Goal: Communication & Community: Connect with others

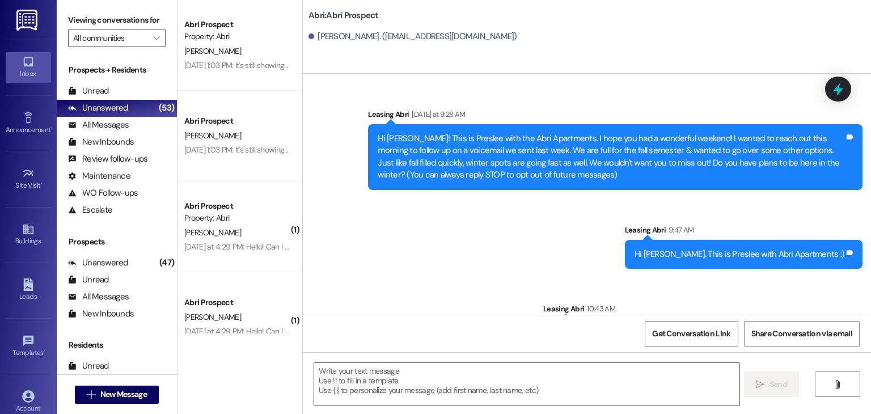
scroll to position [103, 0]
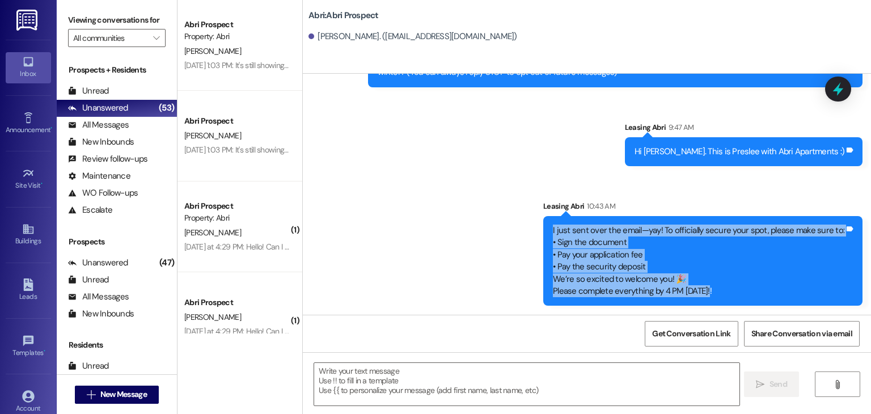
click at [439, 298] on div "Sent via SMS Leasing Abri [DATE] at 9:28 AM Hi [PERSON_NAME]! This is Preslee w…" at bounding box center [587, 147] width 568 height 334
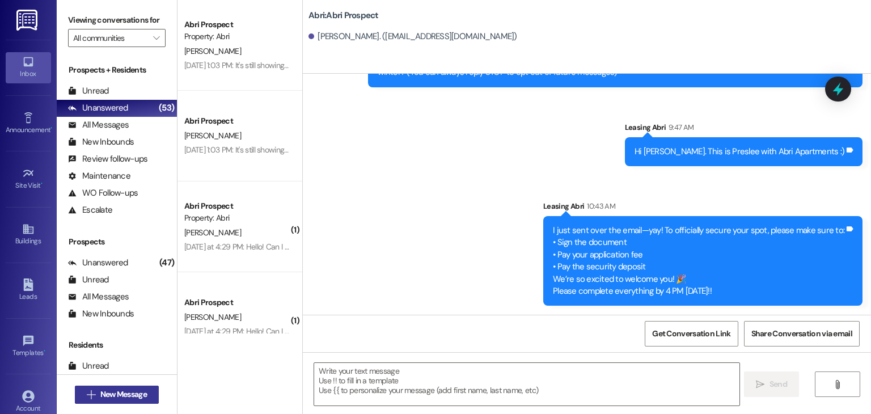
click at [143, 391] on span "New Message" at bounding box center [123, 394] width 46 height 12
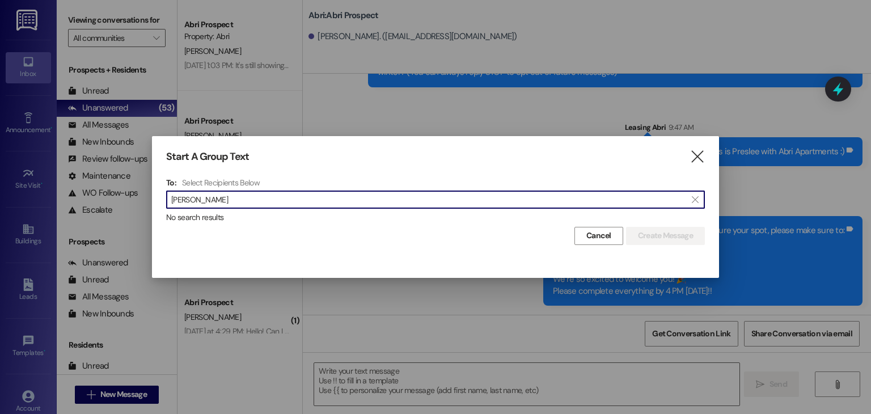
type input "[PERSON_NAME]"
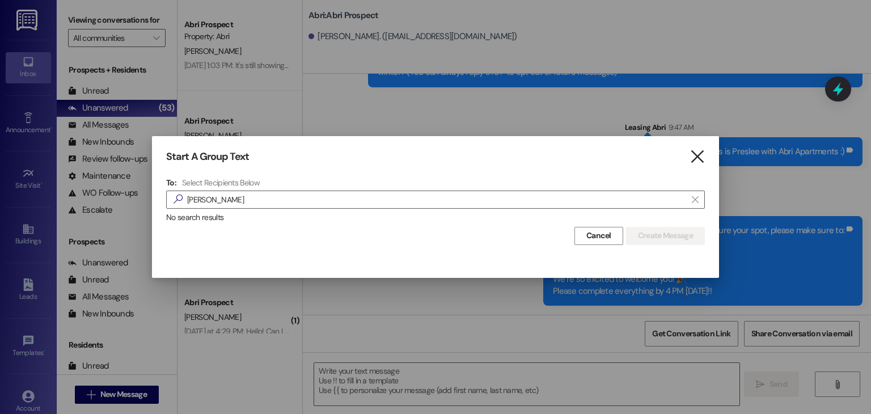
click at [701, 155] on icon "" at bounding box center [696, 157] width 15 height 12
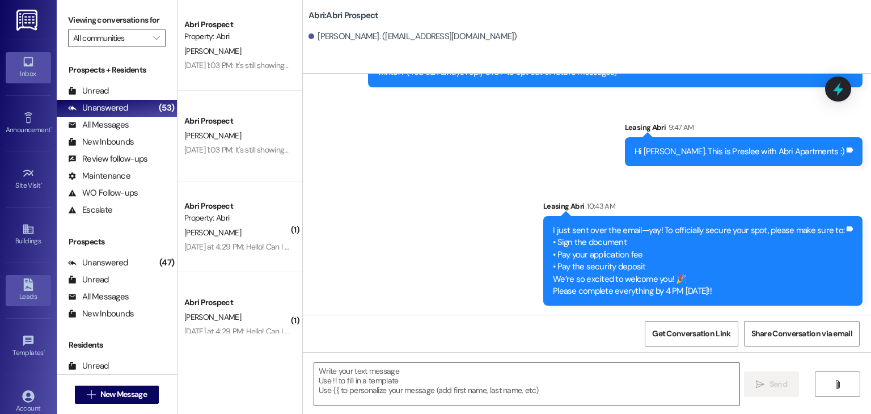
click at [31, 283] on icon at bounding box center [28, 284] width 12 height 12
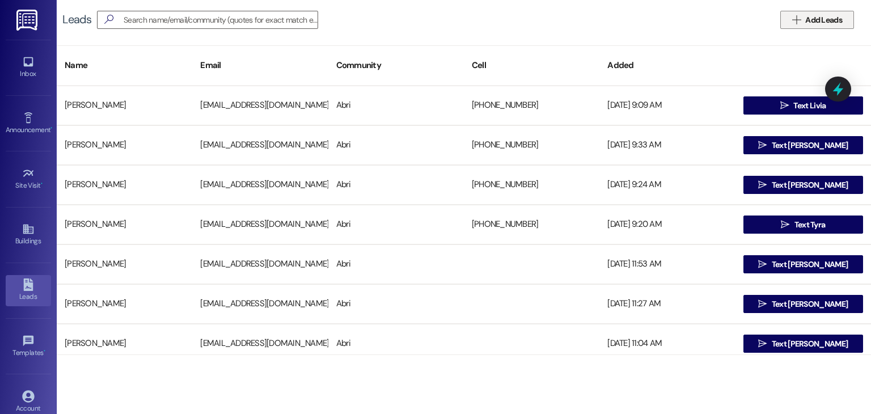
click at [833, 24] on span "Add Leads" at bounding box center [823, 20] width 37 height 12
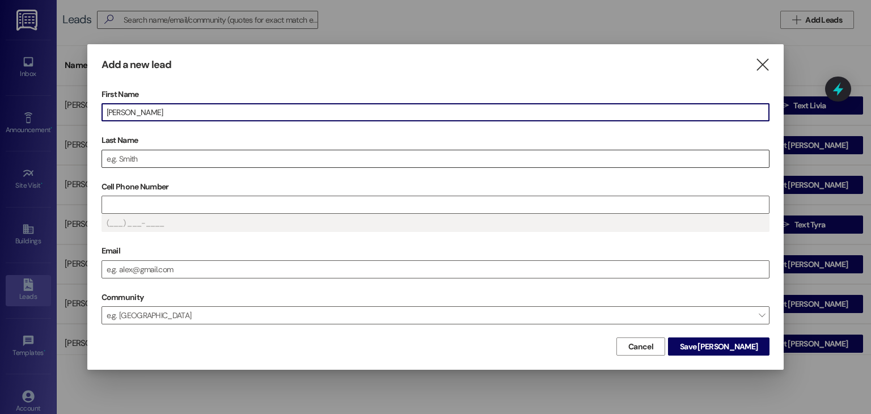
click at [331, 153] on input "Last Name" at bounding box center [435, 158] width 667 height 17
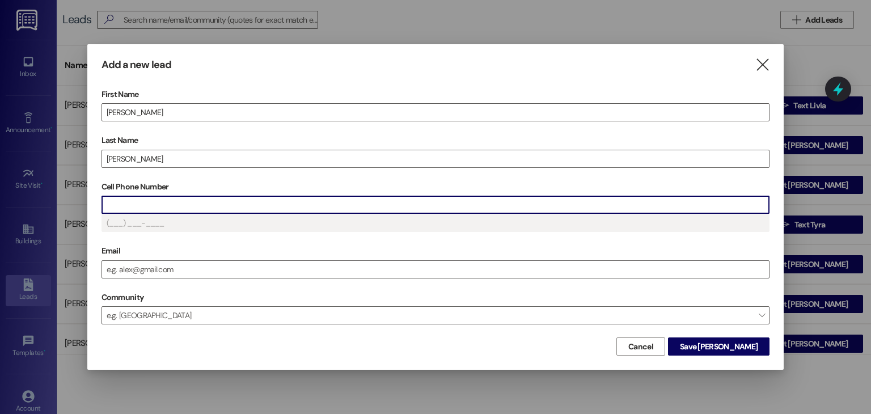
click at [291, 200] on input "Cell Phone Number" at bounding box center [435, 204] width 667 height 17
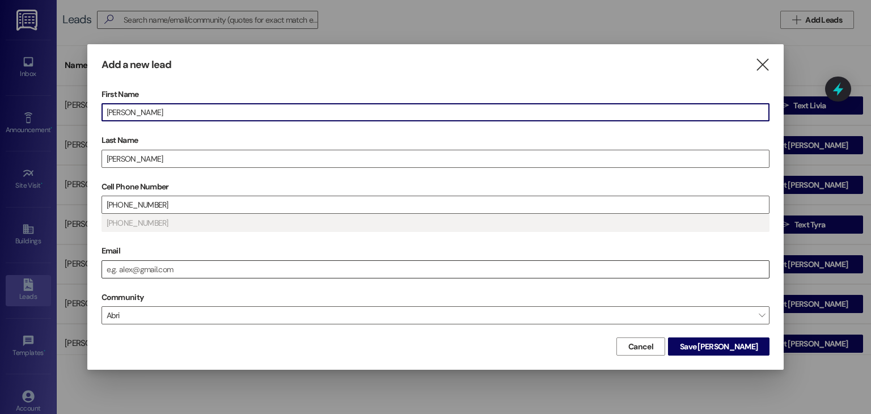
click at [161, 264] on input "Email" at bounding box center [435, 269] width 667 height 17
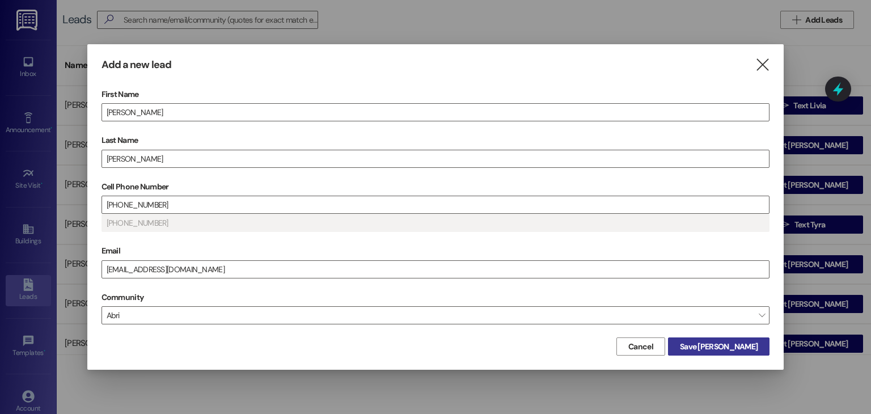
click at [727, 344] on span "Save [PERSON_NAME]" at bounding box center [719, 347] width 78 height 12
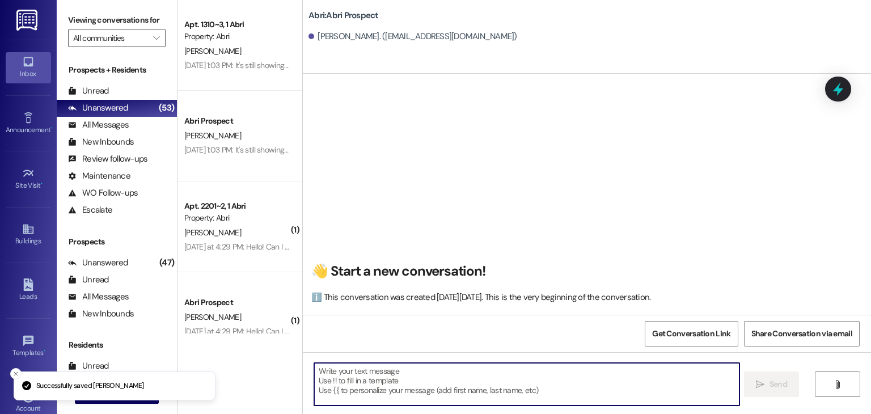
click at [435, 381] on textarea at bounding box center [526, 384] width 425 height 43
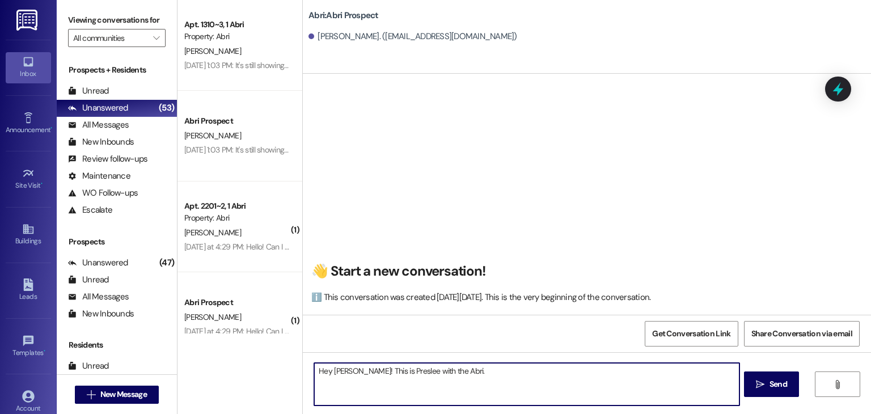
paste textarea "I just sent over the email—yay! To officially secure your spot, please make sur…"
click at [537, 372] on textarea "Hey [PERSON_NAME]! This is Preslee with the Abri. I just sent over the email—ya…" at bounding box center [526, 384] width 425 height 43
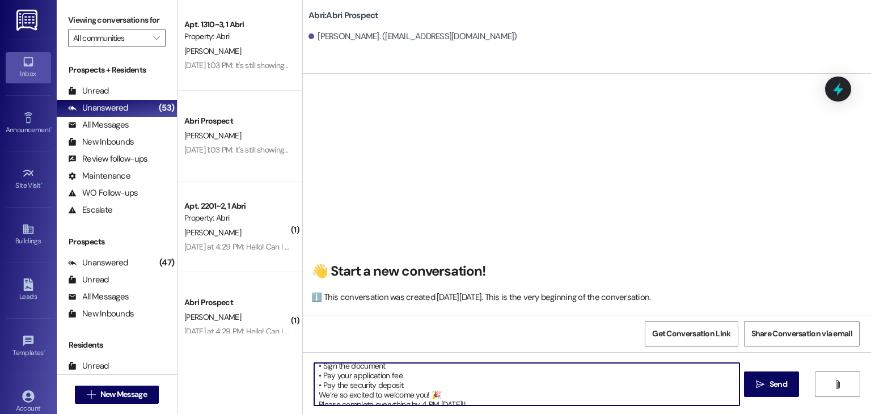
scroll to position [22, 0]
click at [433, 388] on textarea "Hey [PERSON_NAME]! This is Preslee with the Abri. I just sent over the email! T…" at bounding box center [526, 384] width 425 height 43
click at [467, 395] on textarea "Hey [PERSON_NAME]! This is Preslee with the Abri. I just sent over the email! T…" at bounding box center [526, 384] width 425 height 43
type textarea "Hey [PERSON_NAME]! This is Preslee with the Abri. I just sent over the email! T…"
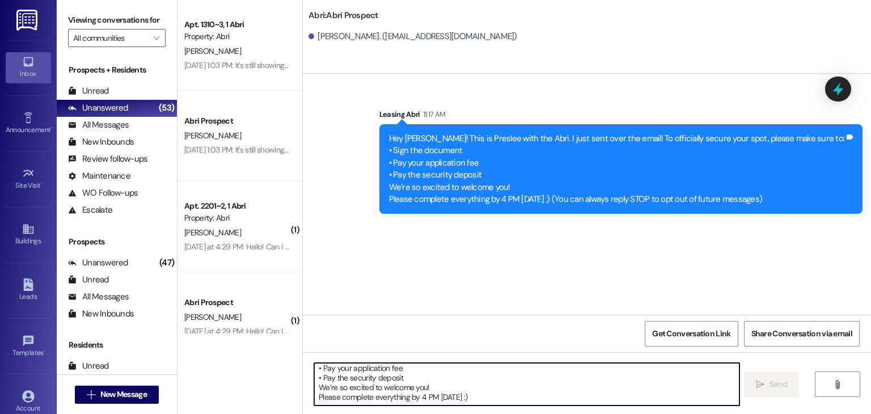
scroll to position [0, 0]
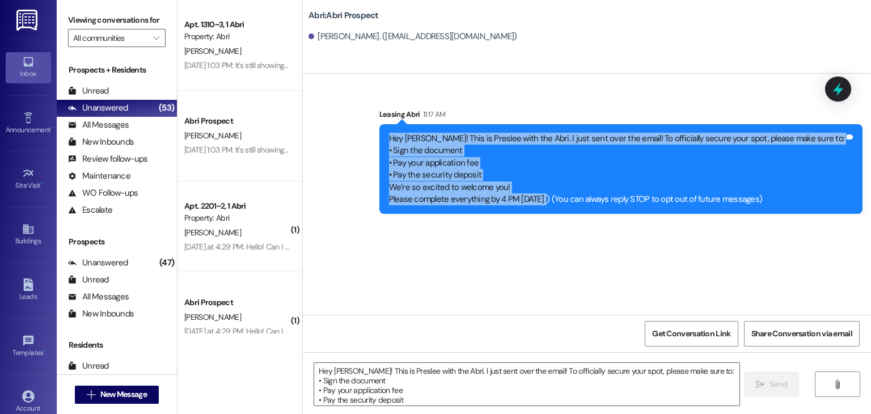
drag, startPoint x: 443, startPoint y: 140, endPoint x: 601, endPoint y: 201, distance: 169.6
click at [601, 201] on div "Hey [PERSON_NAME]! This is Preslee with the Abri. I just sent over the email! T…" at bounding box center [617, 169] width 458 height 73
copy div "Hey [PERSON_NAME]! This is Preslee with the Abri. I just sent over the email! T…"
